Goal: Contribute content: Contribute content

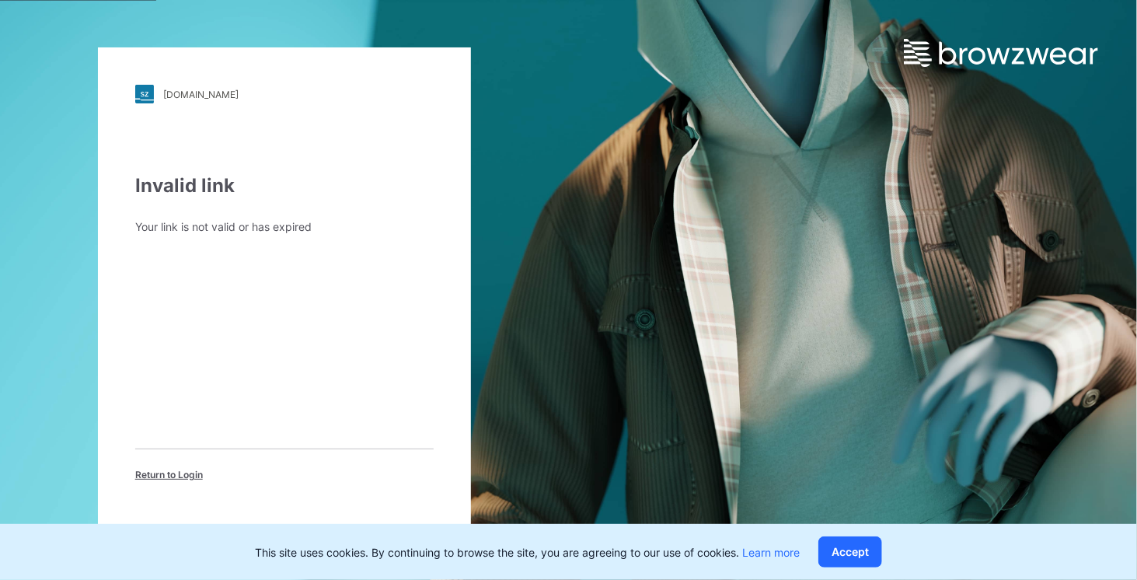
click at [178, 189] on div "Invalid link" at bounding box center [284, 186] width 298 height 28
click at [161, 224] on div "Your link is not valid or has expired" at bounding box center [284, 226] width 298 height 16
drag, startPoint x: 193, startPoint y: 228, endPoint x: 225, endPoint y: 232, distance: 32.9
click at [193, 229] on div "Your link is not valid or has expired" at bounding box center [284, 226] width 298 height 16
drag, startPoint x: 255, startPoint y: 235, endPoint x: 265, endPoint y: 234, distance: 10.2
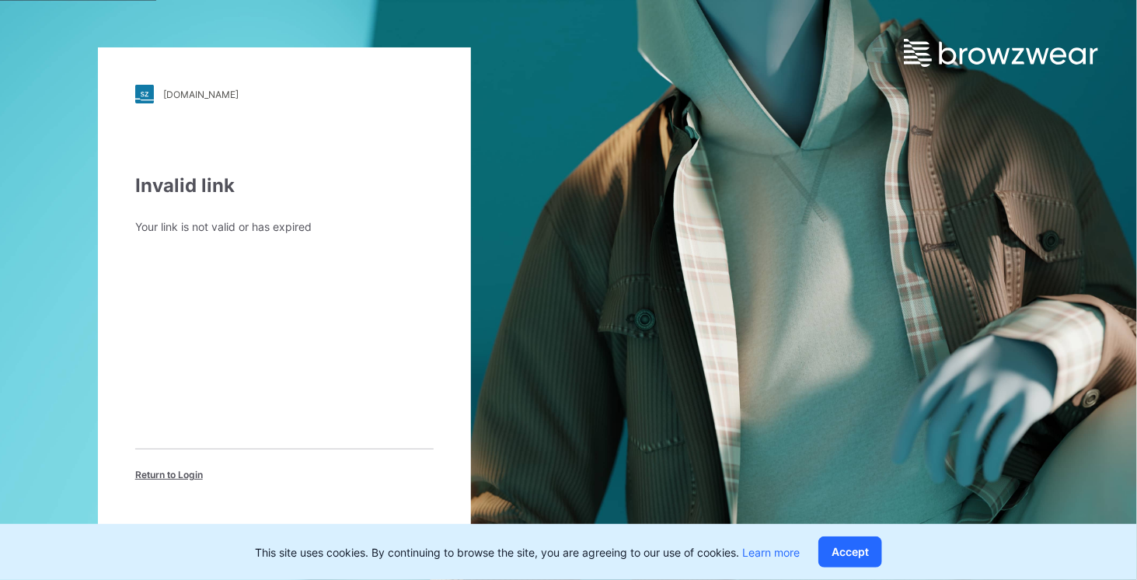
click at [255, 235] on div "Invalid link Your link is not valid or has expired Return to Login" at bounding box center [284, 327] width 298 height 310
click at [274, 227] on div "Your link is not valid or has expired" at bounding box center [284, 226] width 298 height 16
drag, startPoint x: 245, startPoint y: 376, endPoint x: 216, endPoint y: 496, distance: 123.8
click at [253, 418] on div "Invalid link Your link is not valid or has expired Return to Login" at bounding box center [284, 327] width 298 height 310
click at [174, 479] on span "Return to Login" at bounding box center [169, 475] width 68 height 14
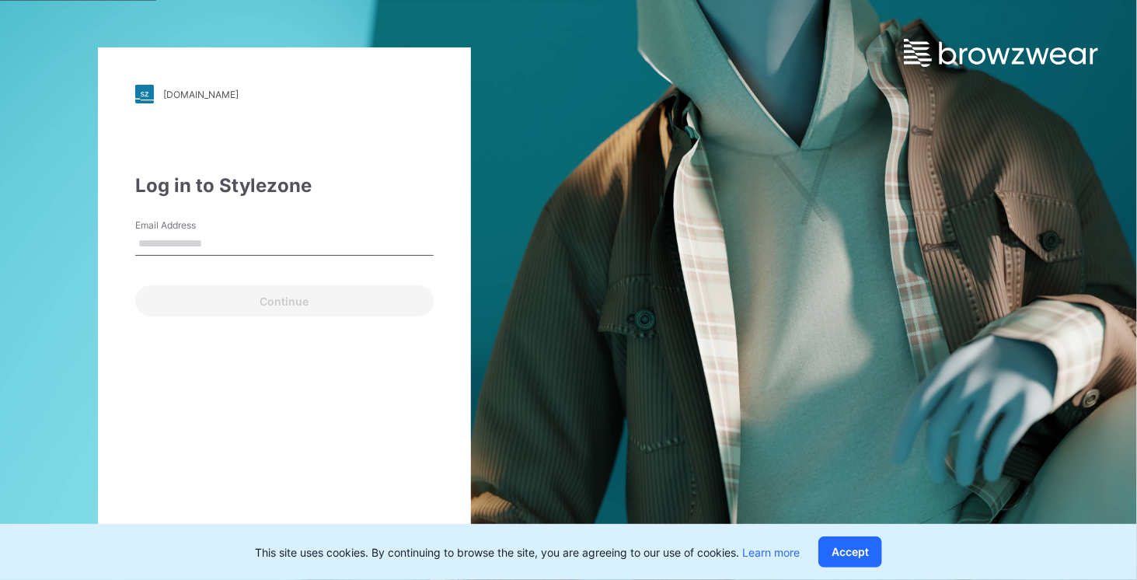
click at [169, 247] on input "Email Address" at bounding box center [284, 243] width 298 height 23
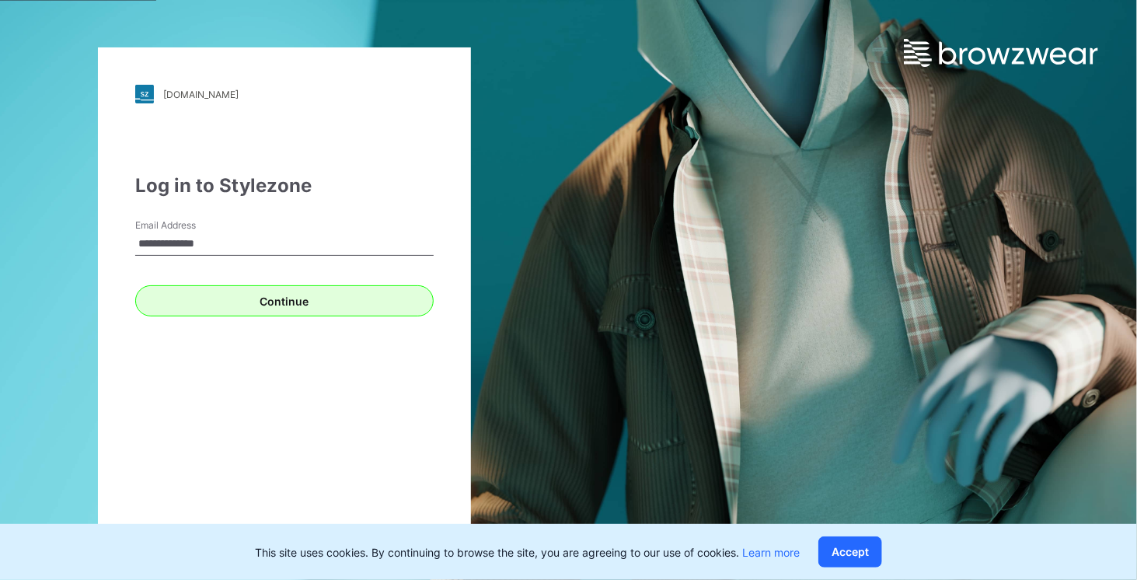
type input "**********"
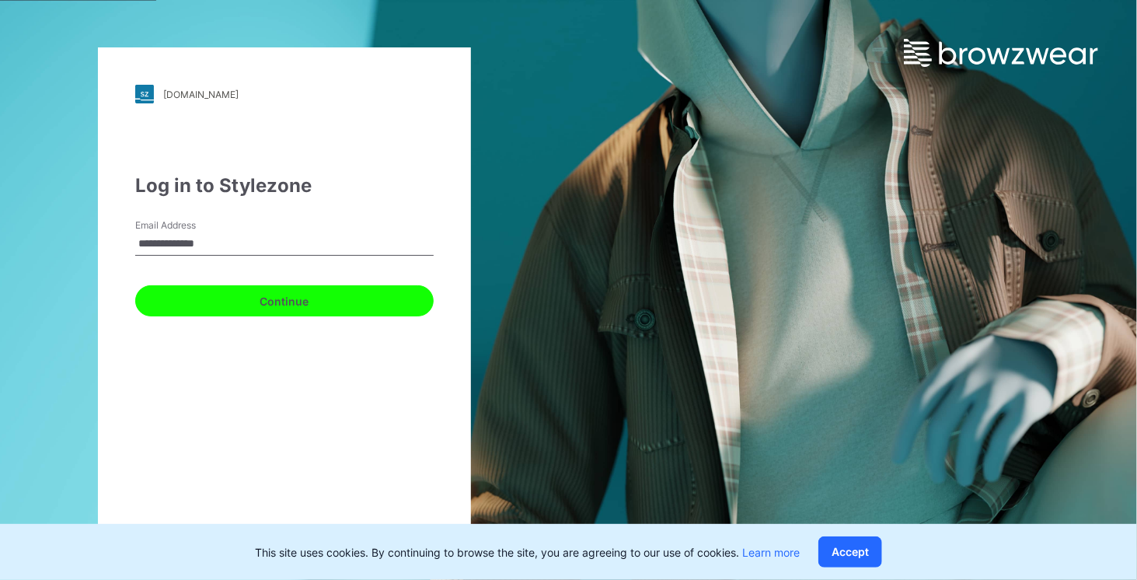
click at [267, 305] on button "Continue" at bounding box center [284, 300] width 298 height 31
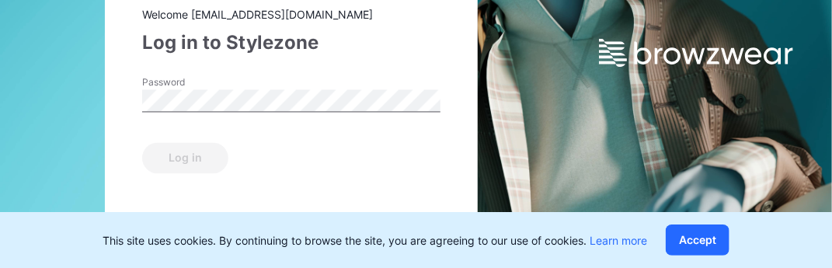
drag, startPoint x: 53, startPoint y: 106, endPoint x: 116, endPoint y: 108, distance: 63.0
click at [53, 106] on div "[DOMAIN_NAME] Loading... Welcome [EMAIL_ADDRESS][DOMAIN_NAME] Log in to Stylezo…" at bounding box center [208, 134] width 416 height 268
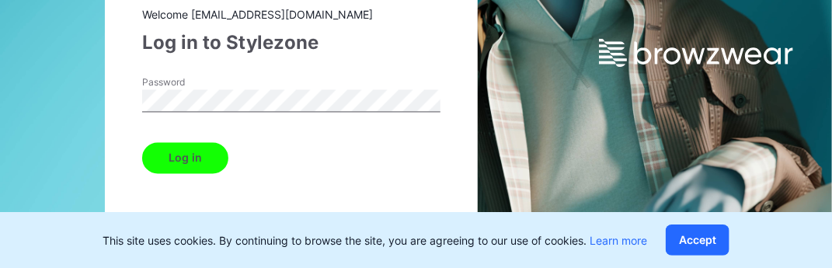
click at [179, 166] on button "Log in" at bounding box center [185, 157] width 86 height 31
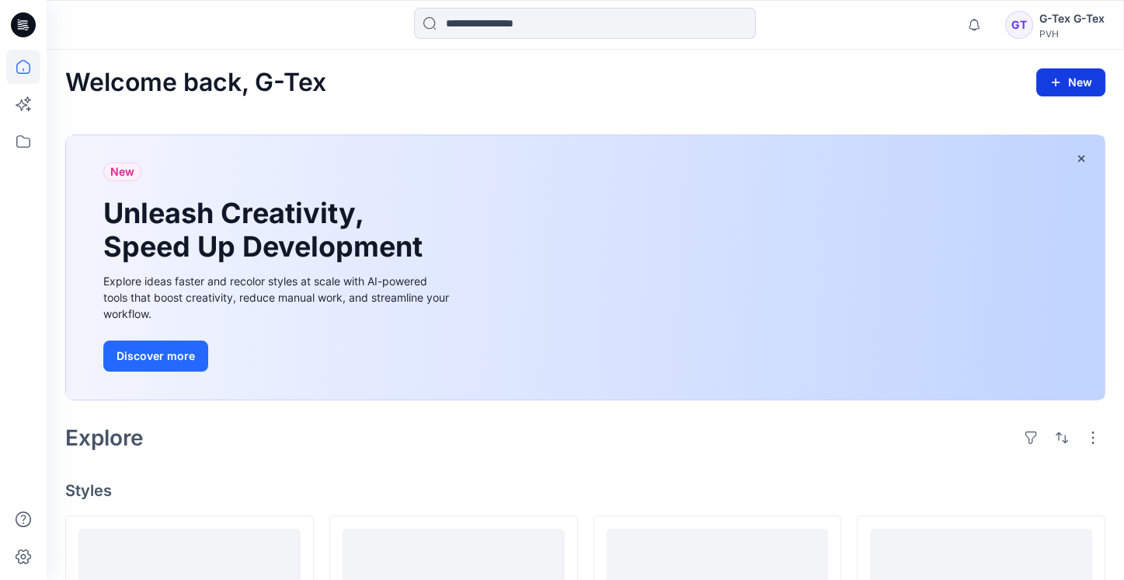
click at [1060, 75] on button "New" at bounding box center [1071, 82] width 69 height 28
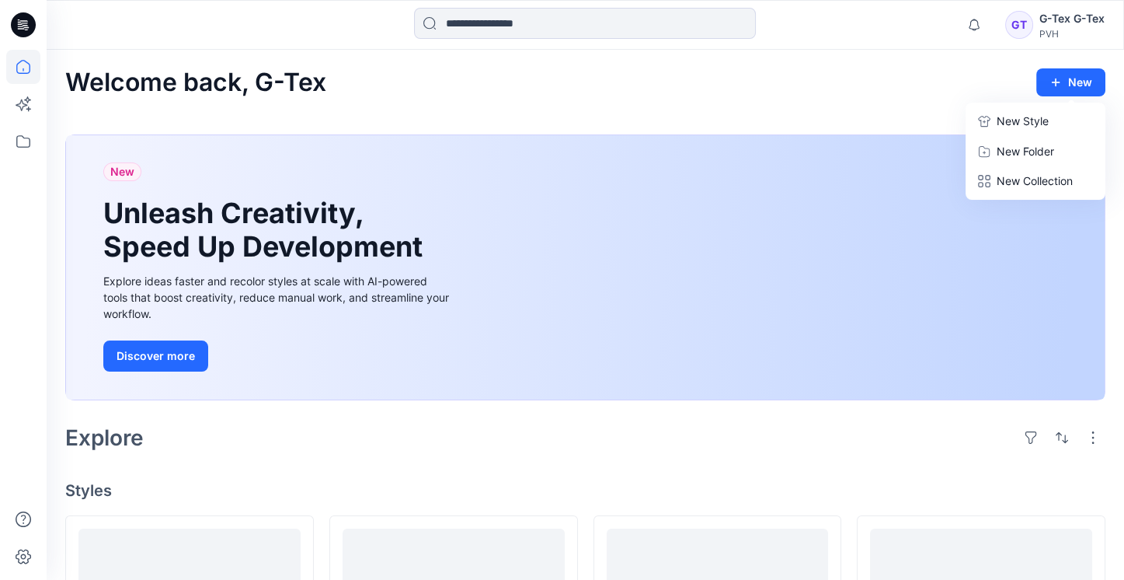
click at [1038, 120] on p "New Style" at bounding box center [1023, 121] width 52 height 19
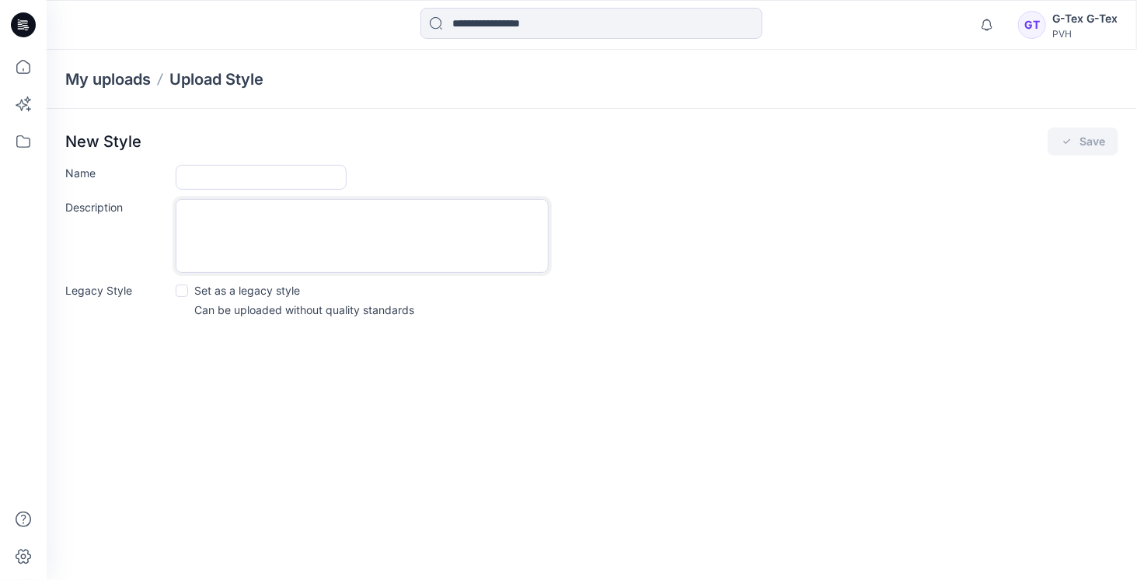
click at [238, 248] on textarea "Description" at bounding box center [362, 236] width 373 height 74
drag, startPoint x: 228, startPoint y: 173, endPoint x: 228, endPoint y: 182, distance: 8.5
click at [228, 173] on input "Name" at bounding box center [261, 177] width 171 height 25
click at [232, 239] on textarea "Description" at bounding box center [362, 236] width 373 height 74
click at [221, 175] on input "Name" at bounding box center [261, 177] width 171 height 25
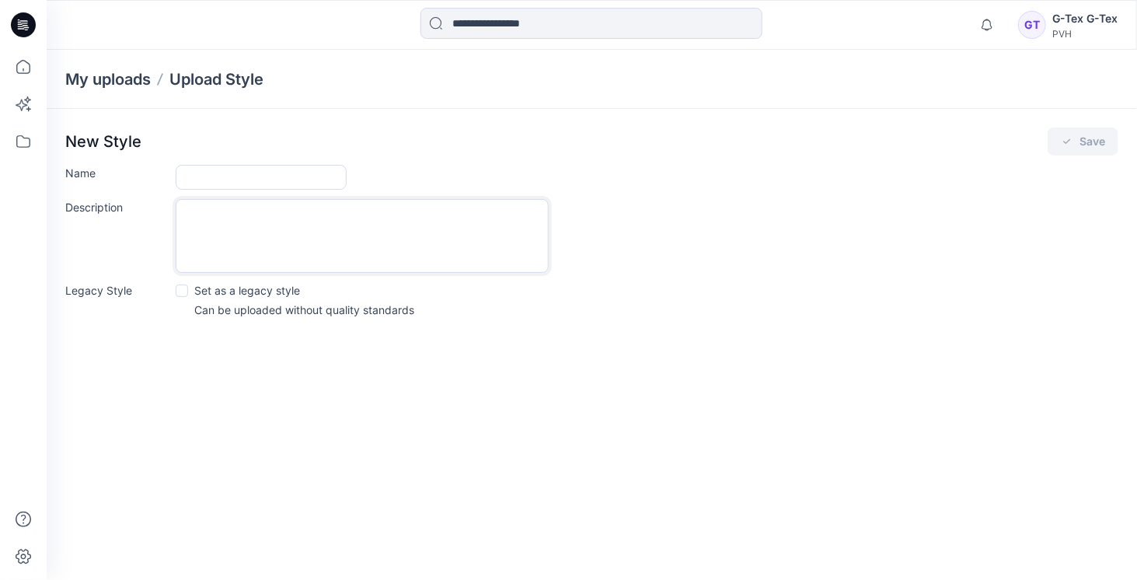
click at [215, 228] on textarea "Description" at bounding box center [362, 236] width 373 height 74
click at [183, 293] on span at bounding box center [182, 290] width 12 height 12
click at [190, 292] on label "Set as a legacy style" at bounding box center [238, 290] width 124 height 16
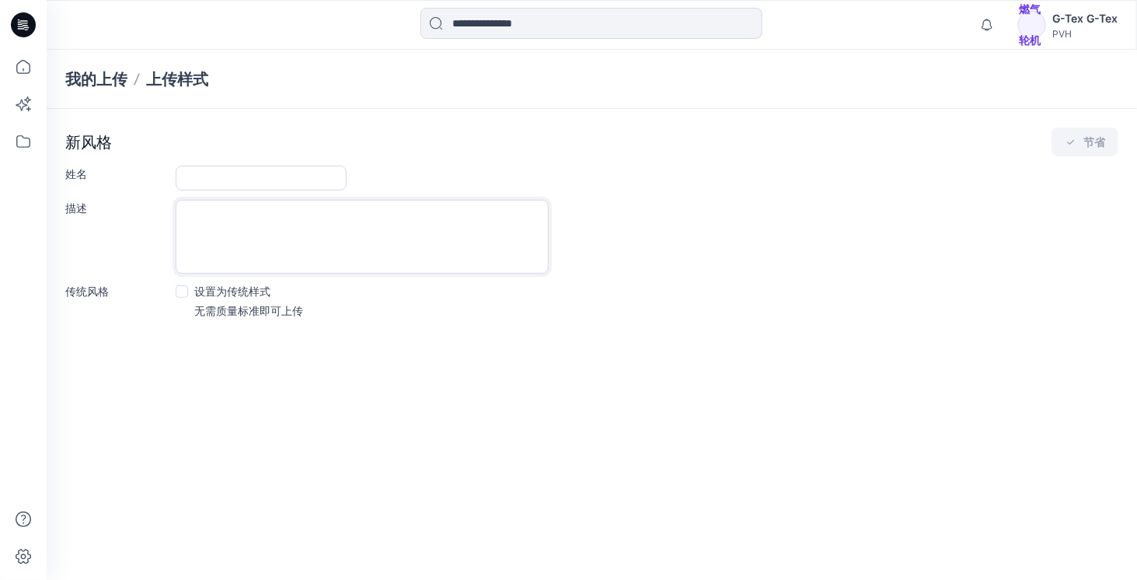
click at [291, 248] on textarea "描述" at bounding box center [362, 237] width 373 height 74
click at [249, 330] on div "新风格 节省 姓名 描述 传统风格 设置为传统样式 无需质量标准即可上传" at bounding box center [592, 228] width 1090 height 238
click at [19, 69] on icon at bounding box center [23, 67] width 34 height 34
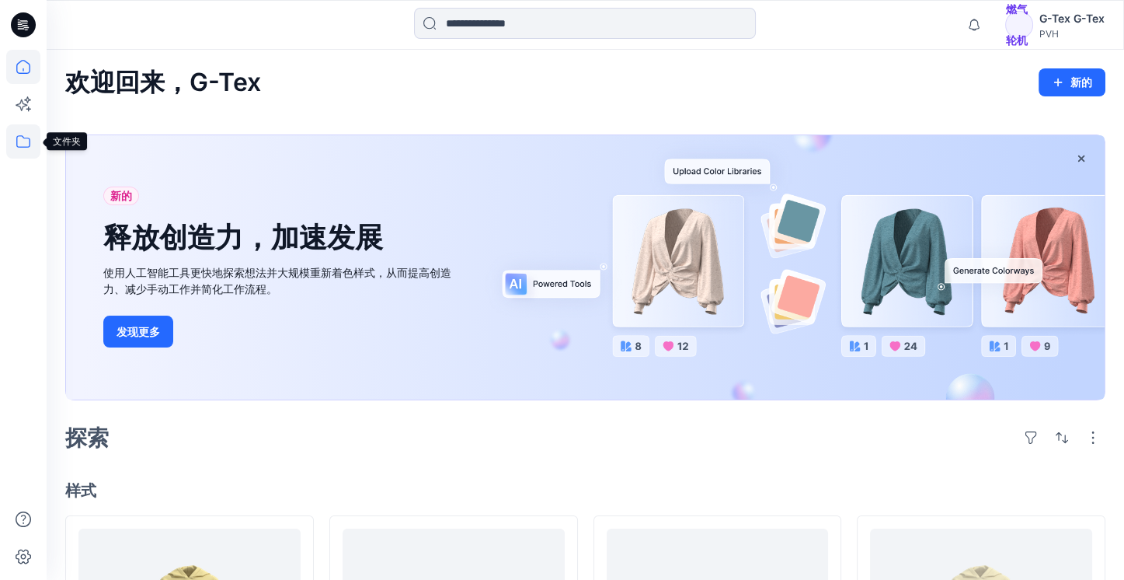
click at [23, 145] on icon at bounding box center [23, 141] width 34 height 34
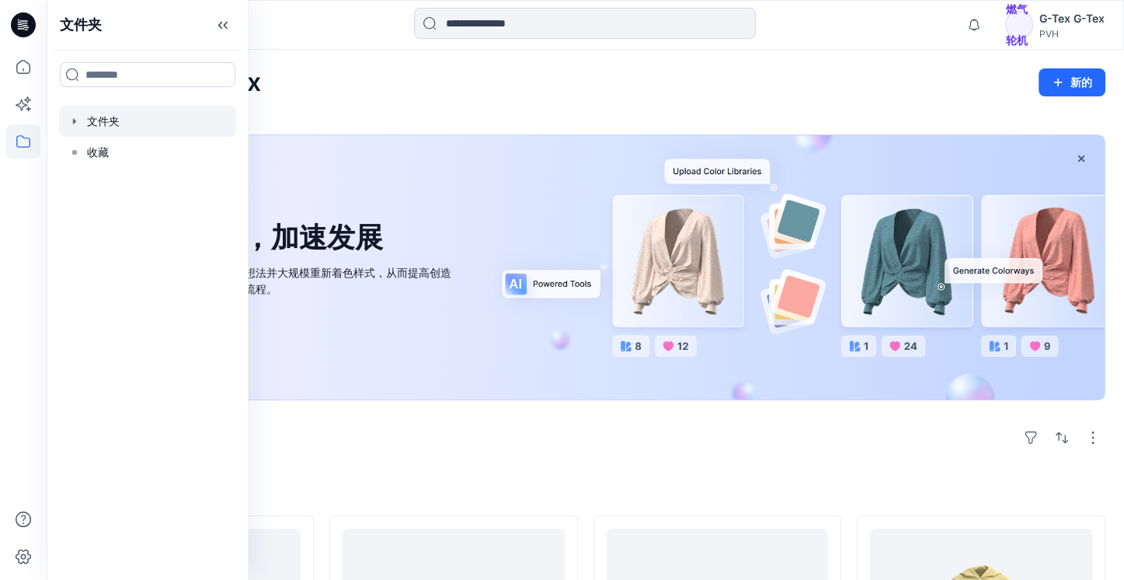
click at [77, 120] on icon "button" at bounding box center [74, 121] width 12 height 12
click at [127, 147] on div at bounding box center [147, 152] width 177 height 31
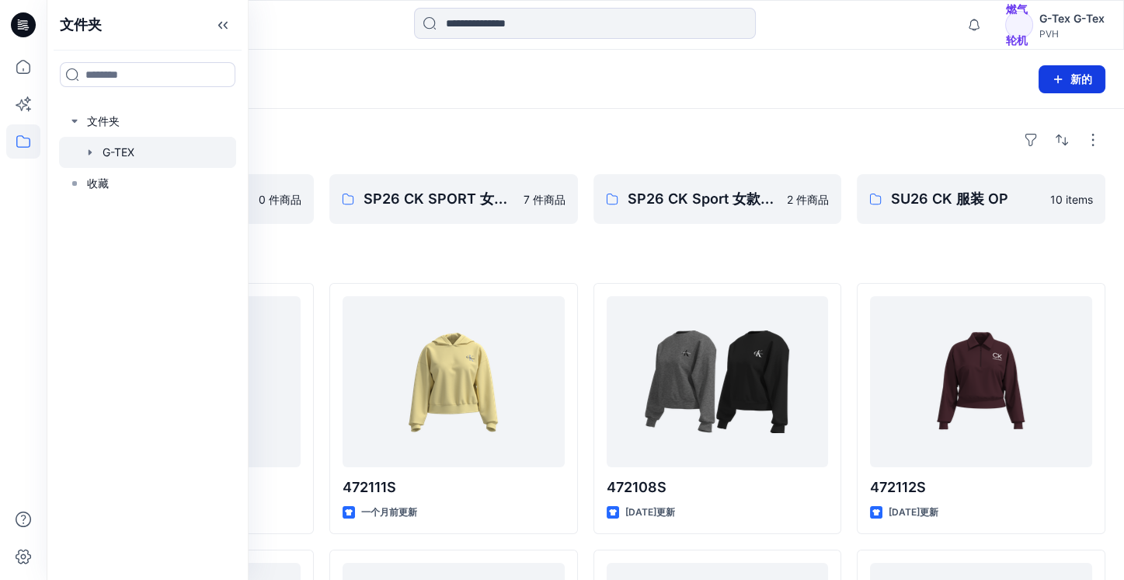
click at [1071, 72] on button "新的" at bounding box center [1072, 79] width 67 height 28
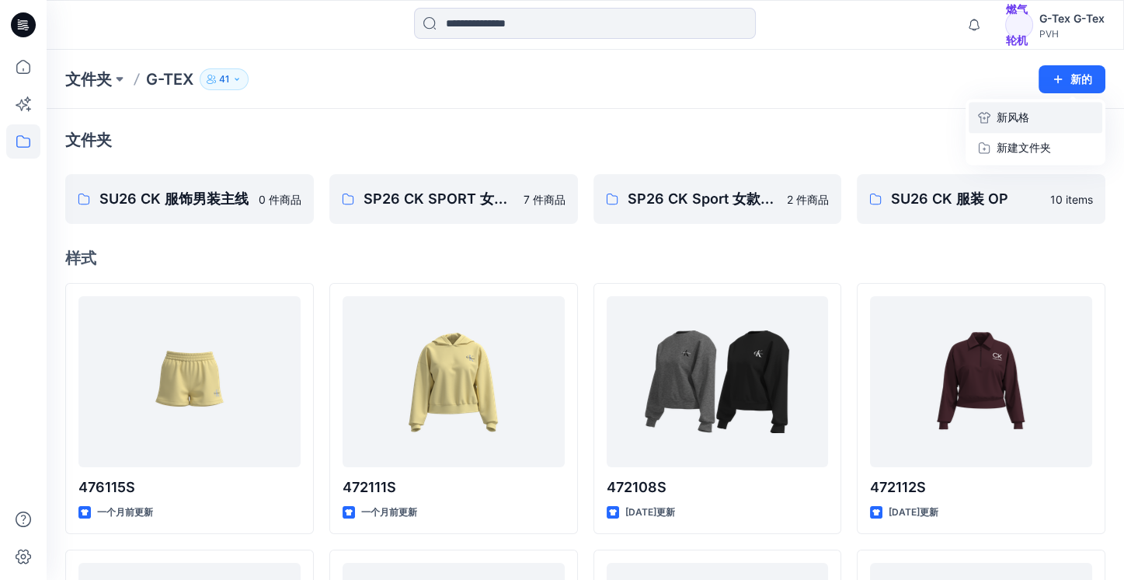
click at [1016, 120] on font "新风格" at bounding box center [1013, 116] width 33 height 13
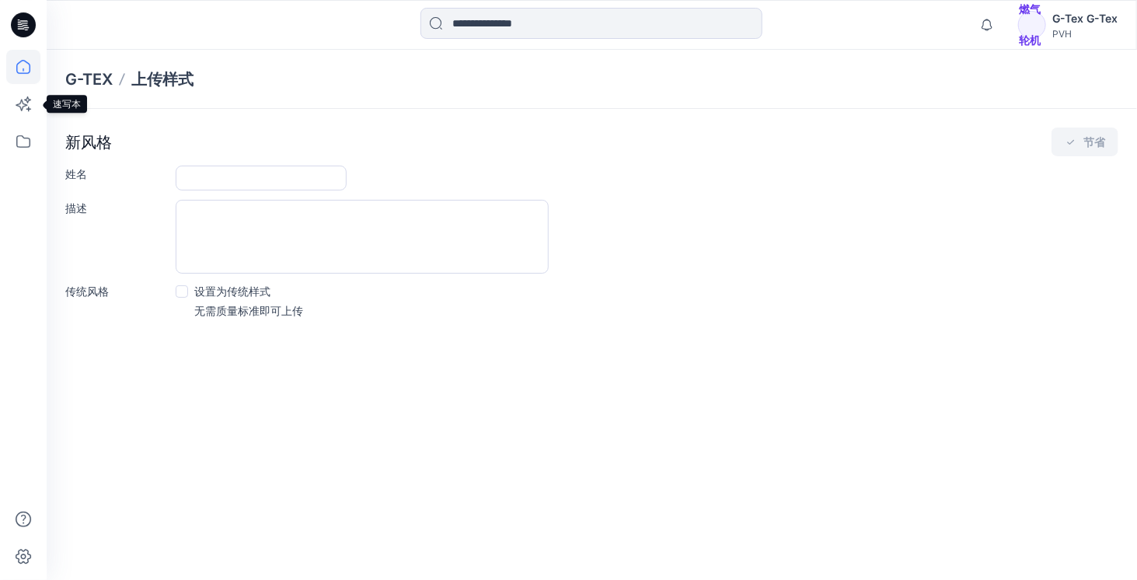
click at [20, 69] on icon at bounding box center [23, 67] width 34 height 34
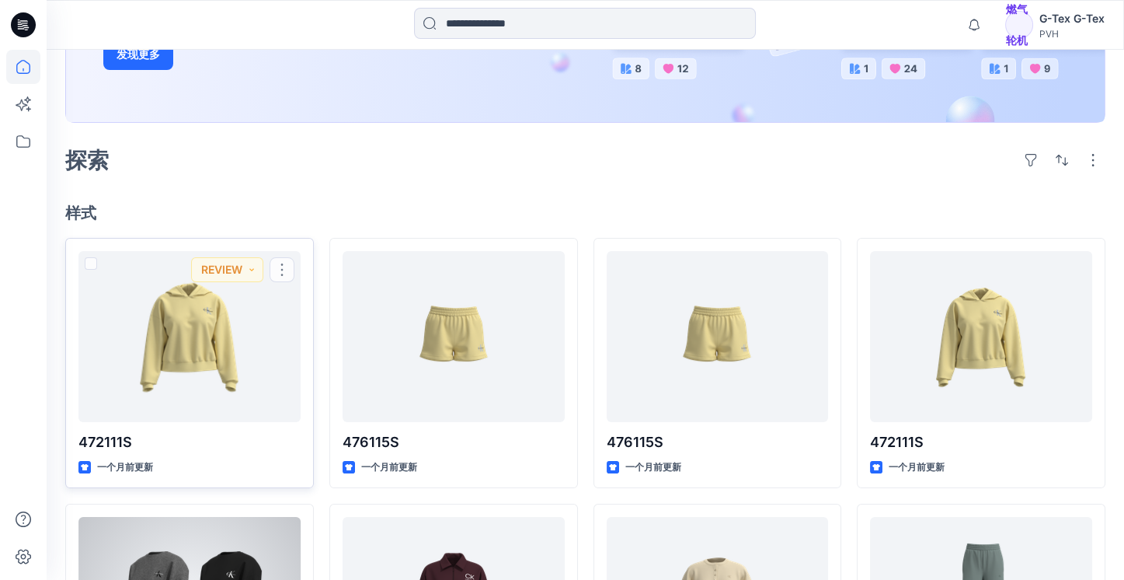
scroll to position [388, 0]
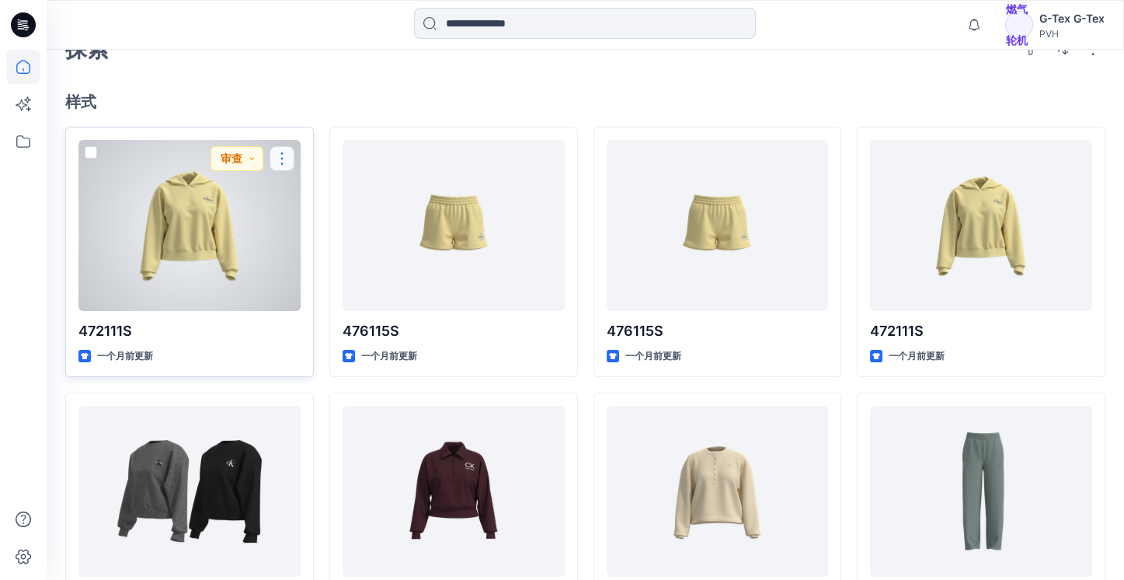
click at [280, 155] on button "button" at bounding box center [282, 158] width 25 height 25
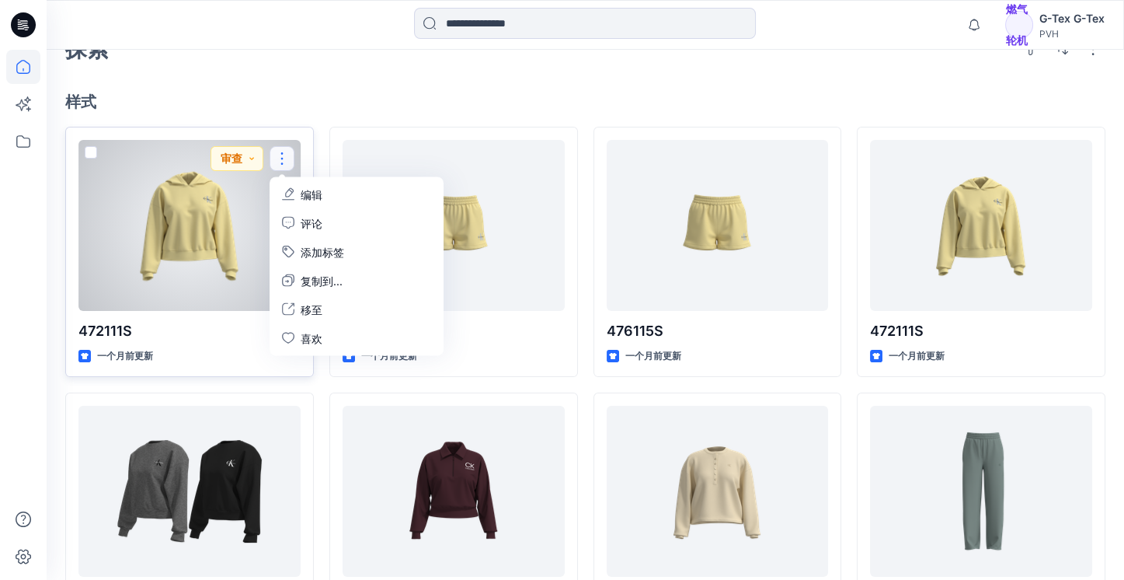
click at [305, 196] on font "编辑" at bounding box center [312, 193] width 22 height 13
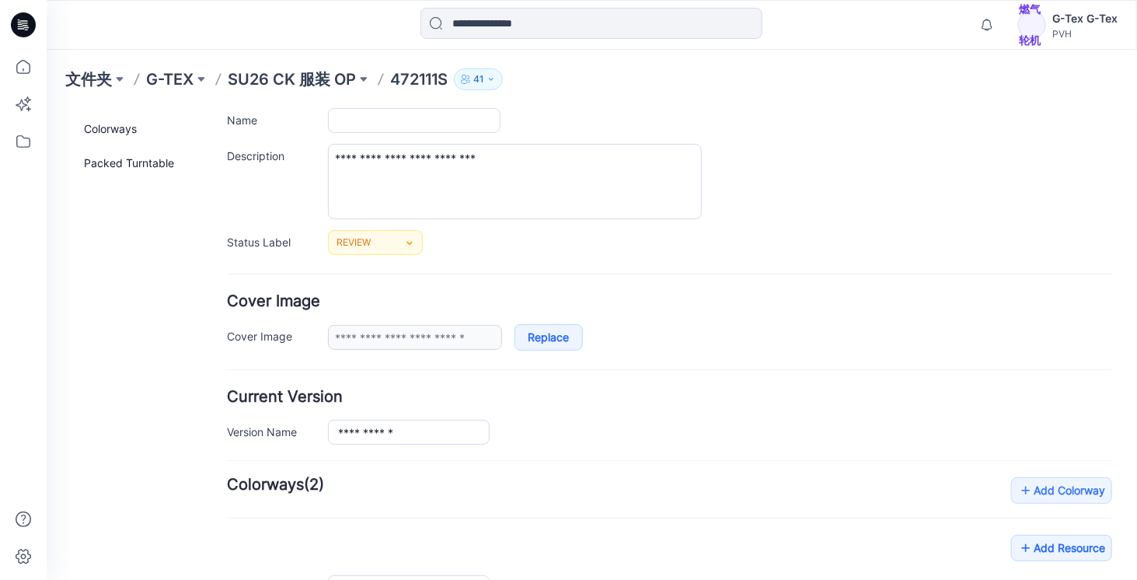
type input "*******"
type input "**********"
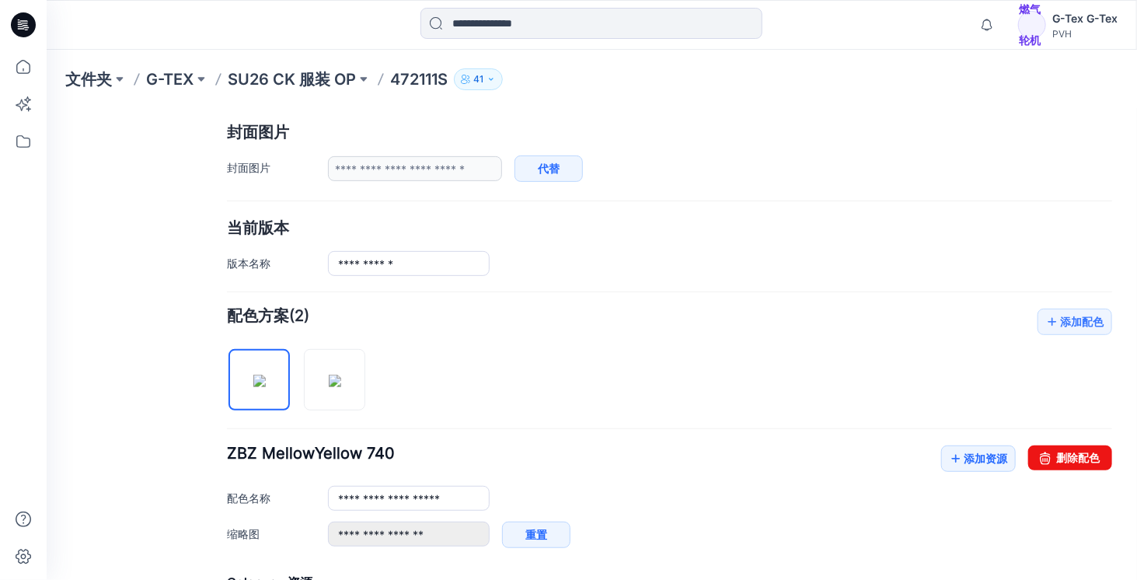
scroll to position [297, 0]
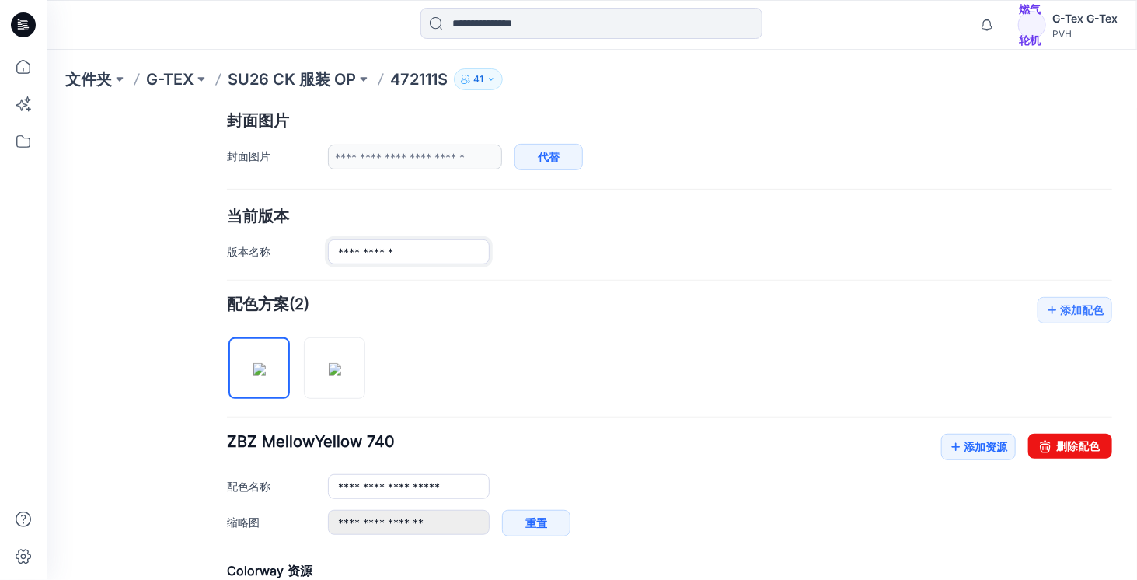
click at [420, 245] on input "**********" at bounding box center [408, 251] width 162 height 25
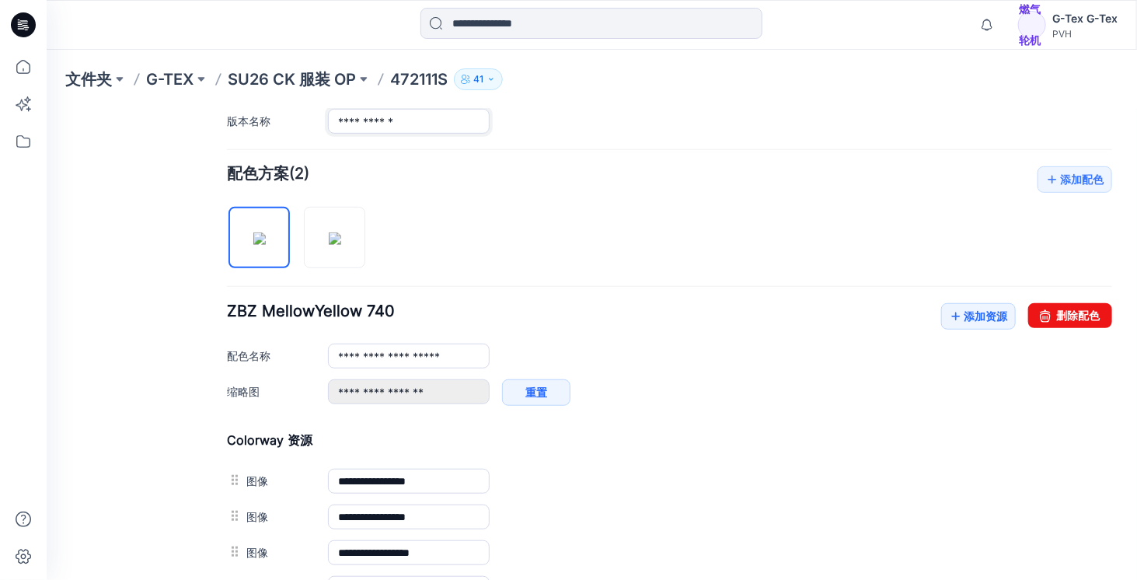
scroll to position [452, 0]
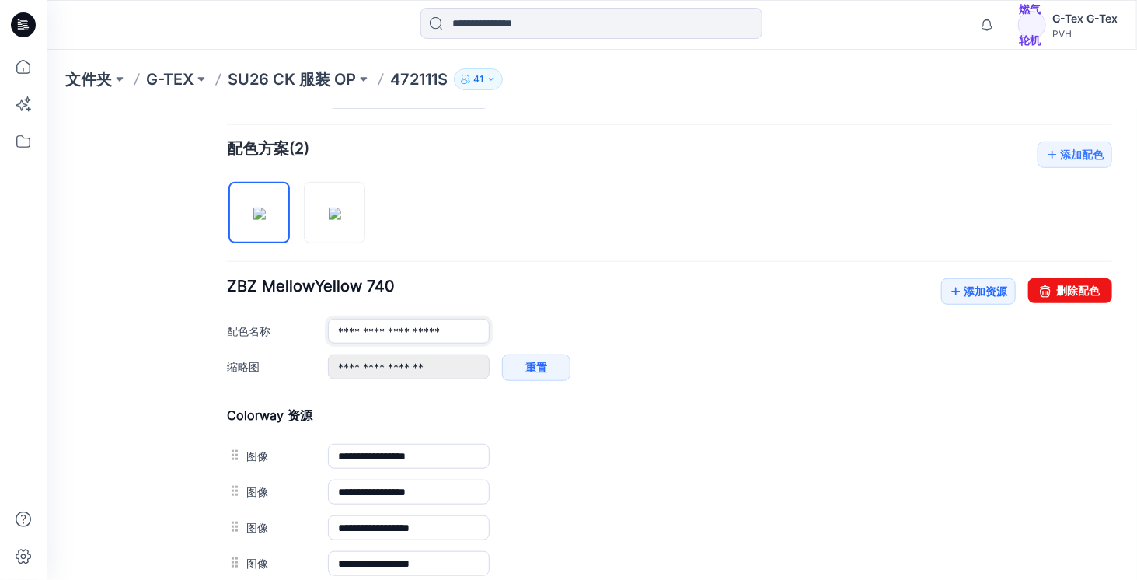
click at [425, 326] on input "**********" at bounding box center [408, 330] width 162 height 25
click at [963, 284] on font "添加资源" at bounding box center [985, 290] width 44 height 13
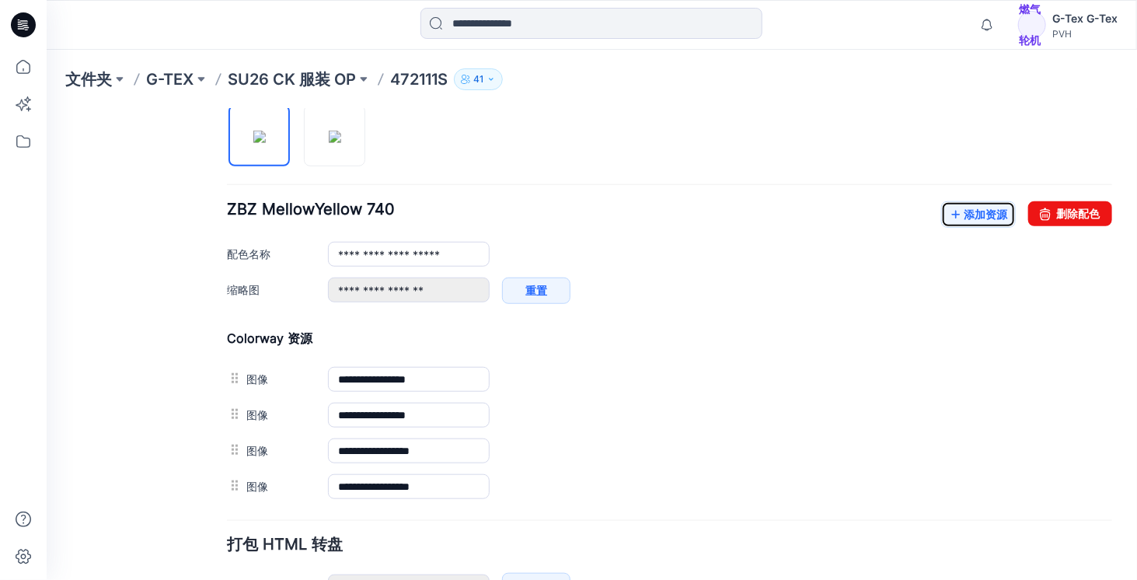
scroll to position [530, 0]
click at [451, 243] on input "**********" at bounding box center [408, 252] width 162 height 25
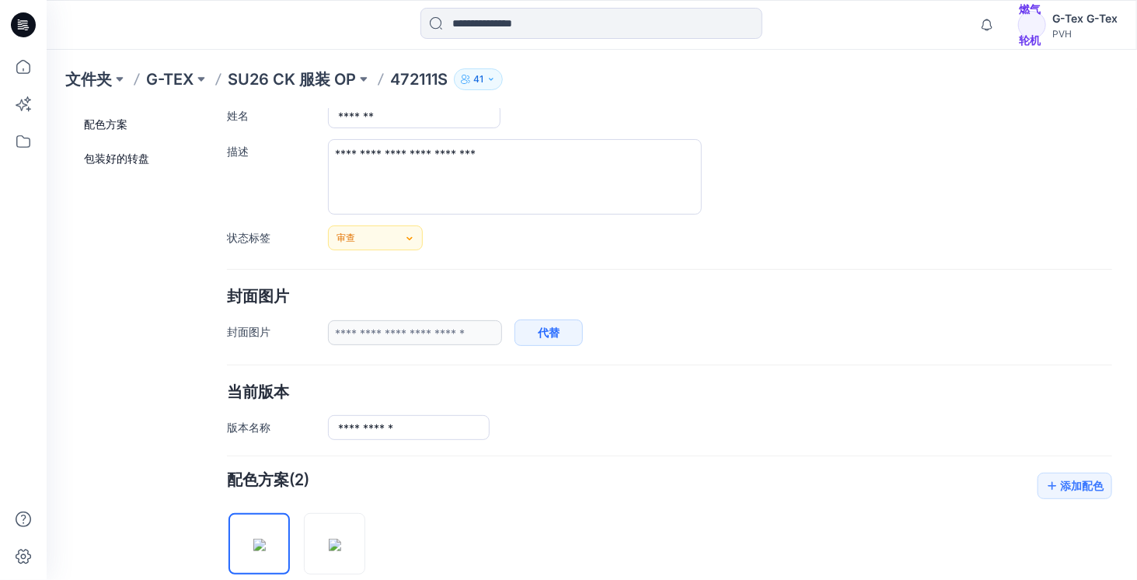
scroll to position [0, 0]
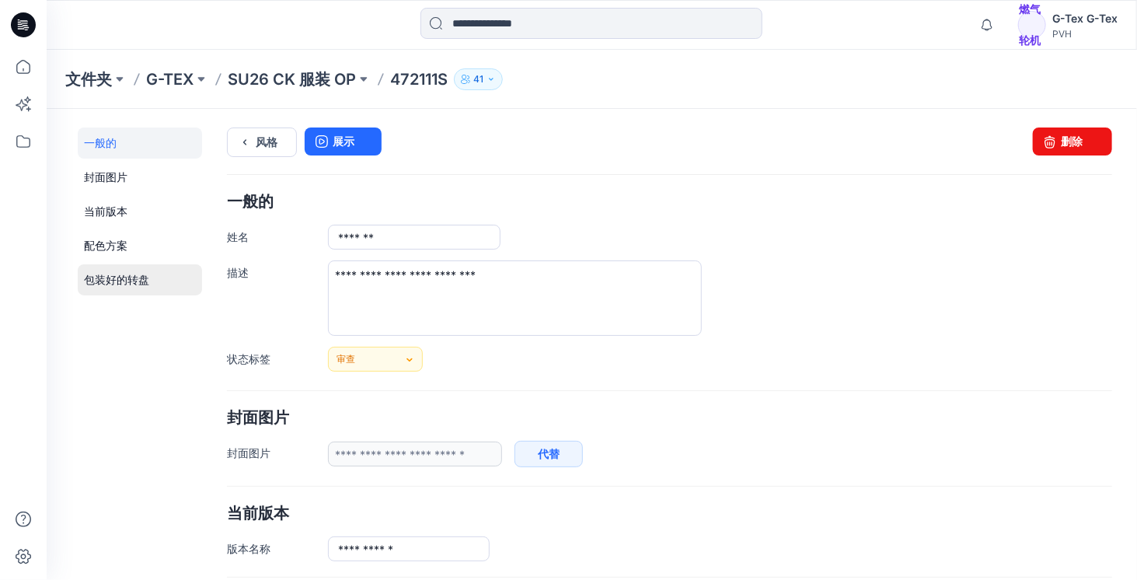
click at [124, 270] on link "包装好的转盘" at bounding box center [139, 278] width 124 height 31
click at [110, 207] on font "当前版本" at bounding box center [105, 210] width 44 height 13
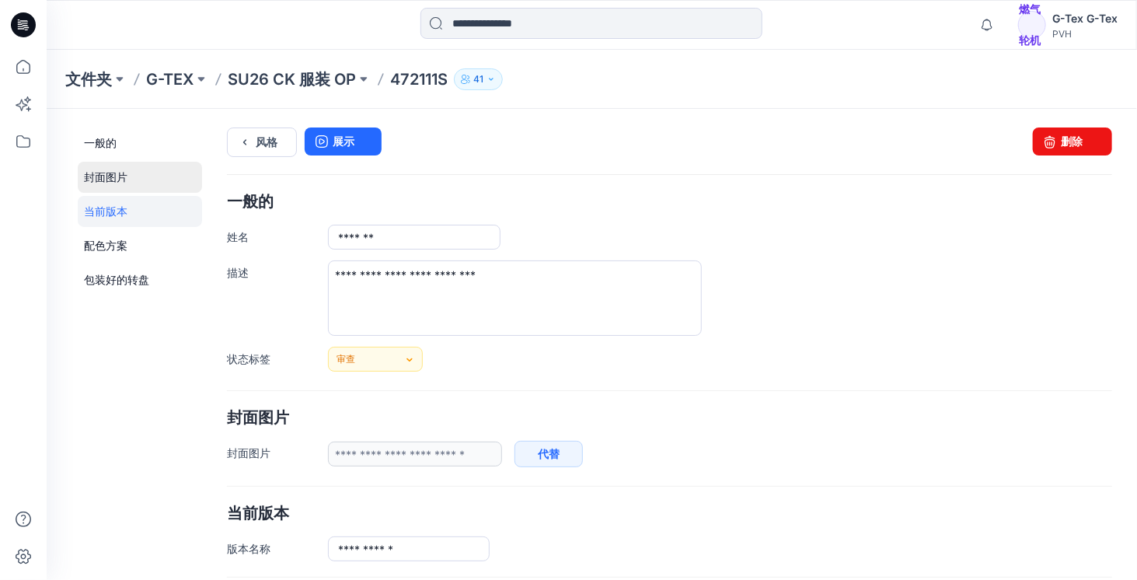
click at [121, 169] on link "封面图片" at bounding box center [139, 176] width 124 height 31
